Goal: Transaction & Acquisition: Purchase product/service

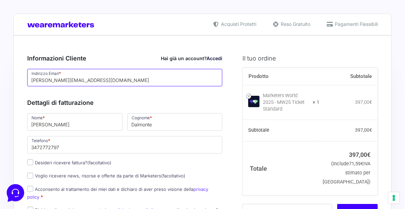
drag, startPoint x: 124, startPoint y: 81, endPoint x: -154, endPoint y: 75, distance: 278.8
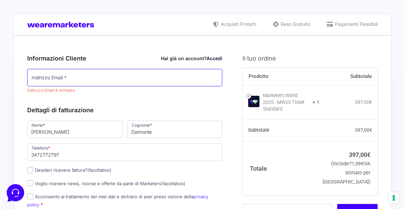
click at [107, 78] on input "Indirizzo Email *" at bounding box center [124, 77] width 195 height 17
paste input "[EMAIL_ADDRESS][DOMAIN_NAME]"
type input "[EMAIL_ADDRESS][DOMAIN_NAME]"
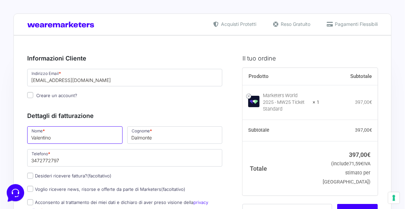
type input "Valentino"
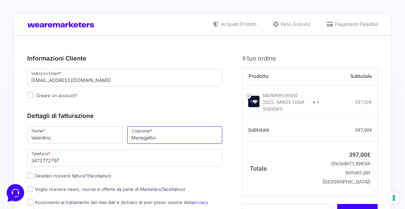
click at [188, 135] on input "Menegattui" at bounding box center [174, 134] width 95 height 17
type input "Menegatti"
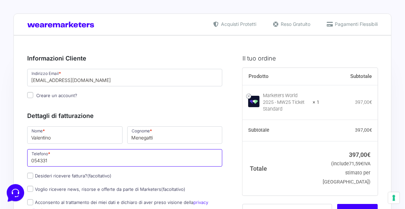
drag, startPoint x: 72, startPoint y: 158, endPoint x: -12, endPoint y: 158, distance: 84.2
type input "0543371100"
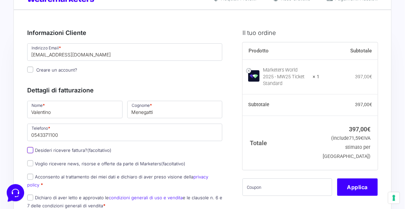
scroll to position [101, 0]
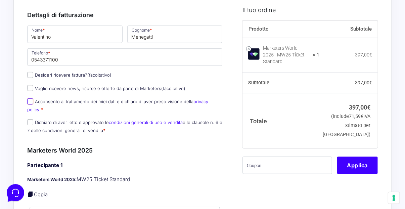
click at [33, 100] on input "Acconsento al trattamento dei miei dati e dichiaro di aver preso visione della …" at bounding box center [30, 101] width 6 height 6
checkbox input "true"
click at [32, 122] on input "Dichiaro di aver letto e approvato le condizioni generali di uso e vendita e le…" at bounding box center [30, 122] width 6 height 6
checkbox input "true"
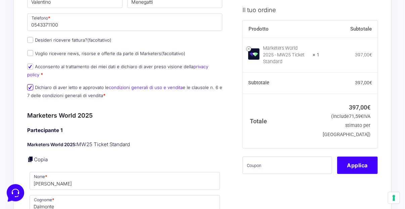
scroll to position [167, 0]
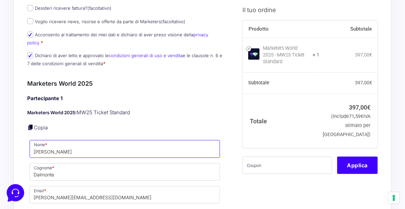
type input "Valentino"
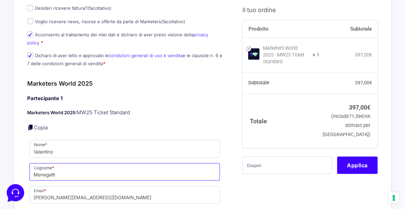
type input "Menegatti"
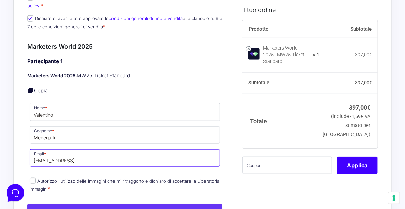
scroll to position [302, 0]
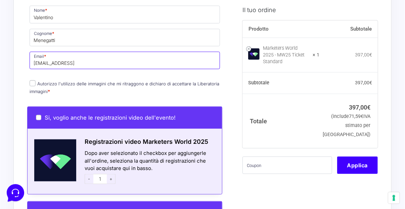
drag, startPoint x: 52, startPoint y: 62, endPoint x: 17, endPoint y: 58, distance: 34.4
click at [17, 58] on div "Riepilogo Ordine 397,00 € Prodotto Subtotale Marketers World 2025 - MW25 Ticket…" at bounding box center [202, 122] width 378 height 776
type input "valentino.m@clubdelsole.coom"
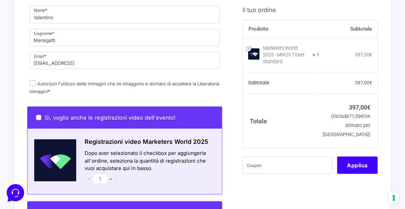
click at [33, 80] on input "Autorizzo l'utilizzo delle immagini che mi ritraggono e dichiaro di accettare l…" at bounding box center [33, 83] width 6 height 6
checkbox input "true"
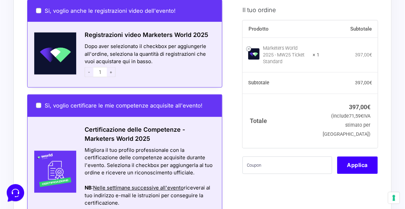
scroll to position [503, 0]
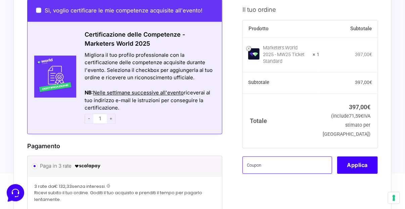
click at [276, 159] on input "text" at bounding box center [287, 164] width 90 height 17
paste input "CDSBARTERMW"
type input "CDSBARTERMW"
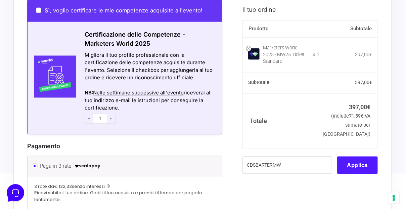
click at [358, 158] on button "Applica" at bounding box center [357, 164] width 41 height 17
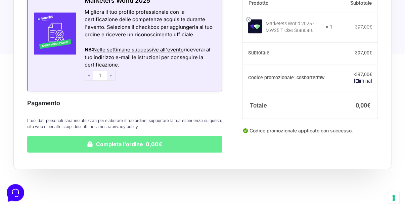
scroll to position [582, 0]
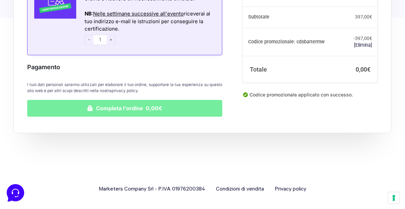
click at [170, 105] on button "Completa l'ordine 0,00€" at bounding box center [124, 108] width 195 height 17
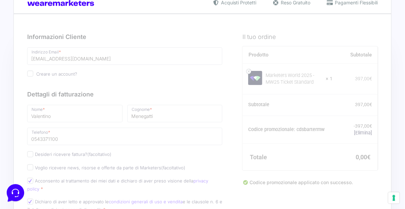
scroll to position [0, 0]
